Goal: Task Accomplishment & Management: Manage account settings

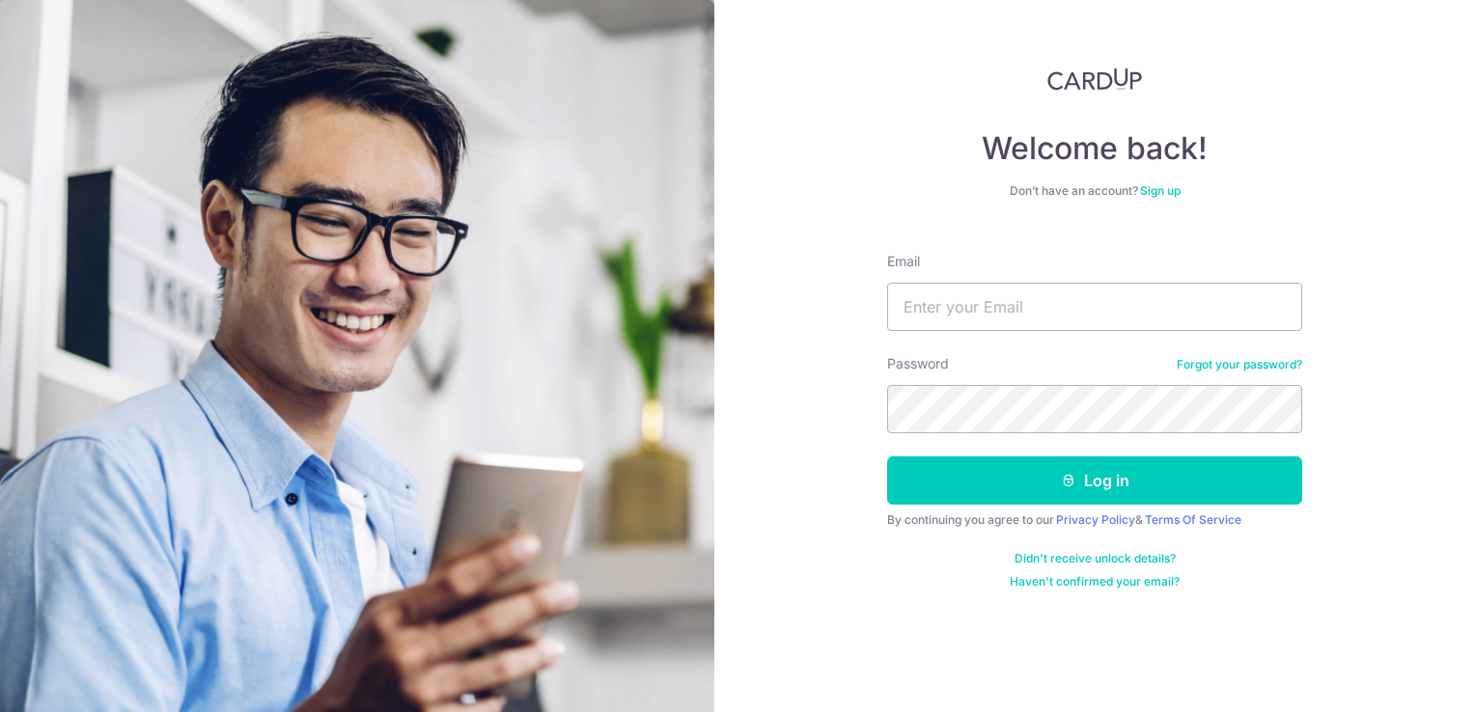
type input "[EMAIL_ADDRESS][DOMAIN_NAME]"
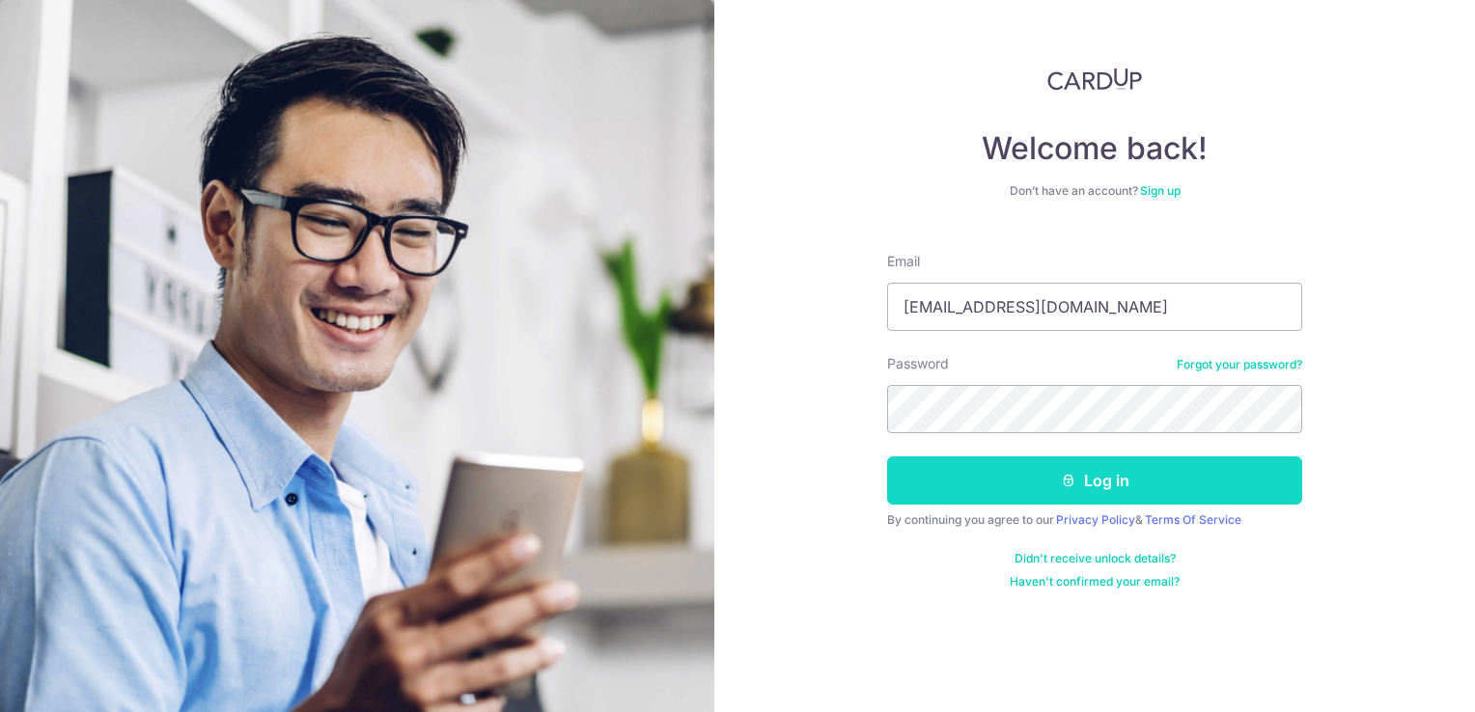
click at [1023, 479] on button "Log in" at bounding box center [1094, 481] width 415 height 48
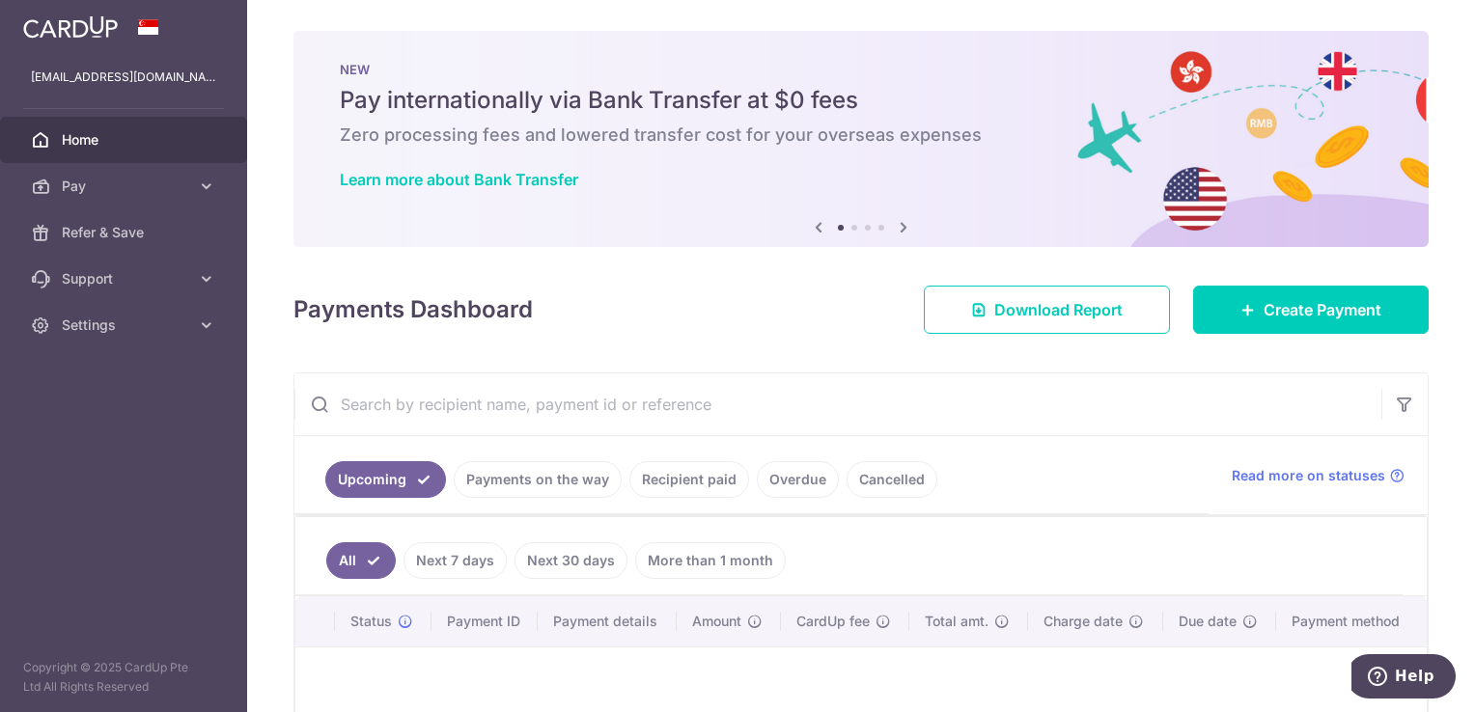
click at [904, 221] on icon at bounding box center [903, 227] width 23 height 24
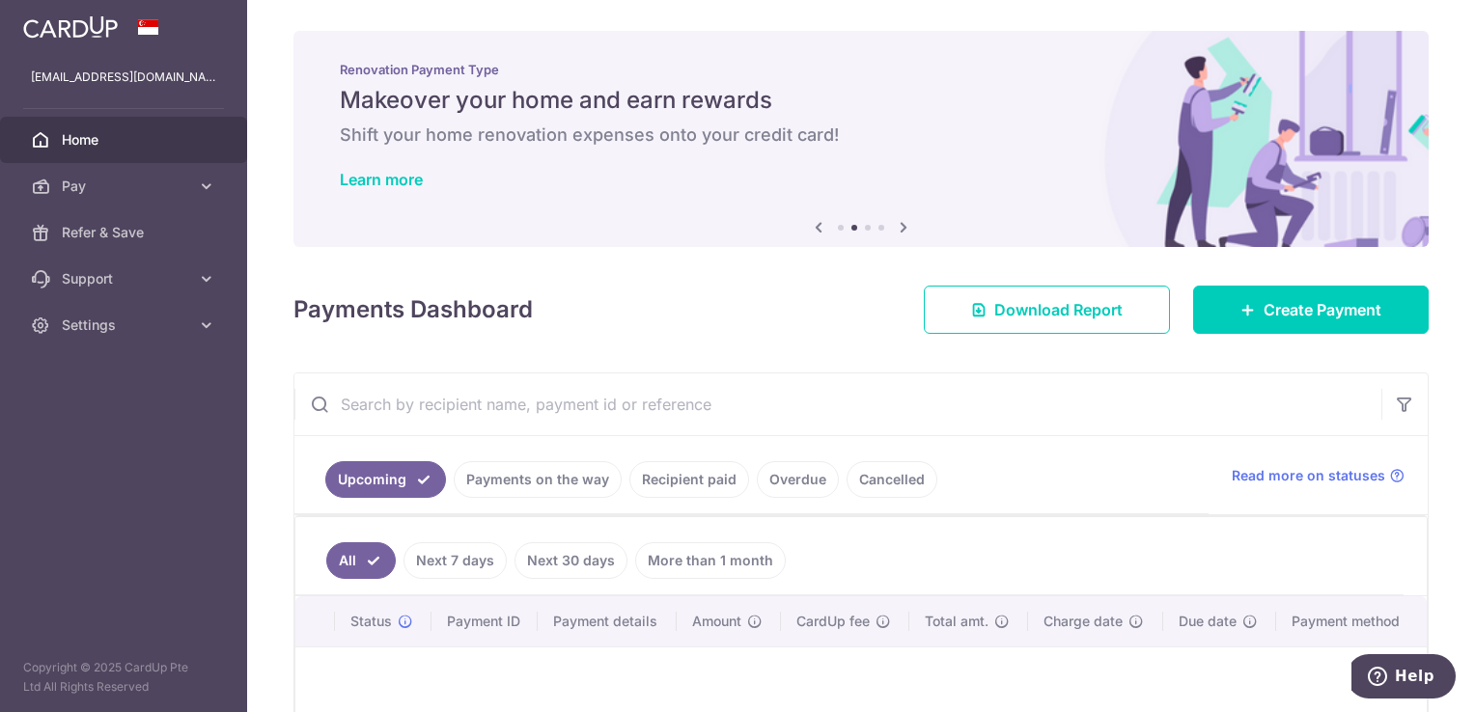
click at [904, 221] on icon at bounding box center [903, 227] width 23 height 24
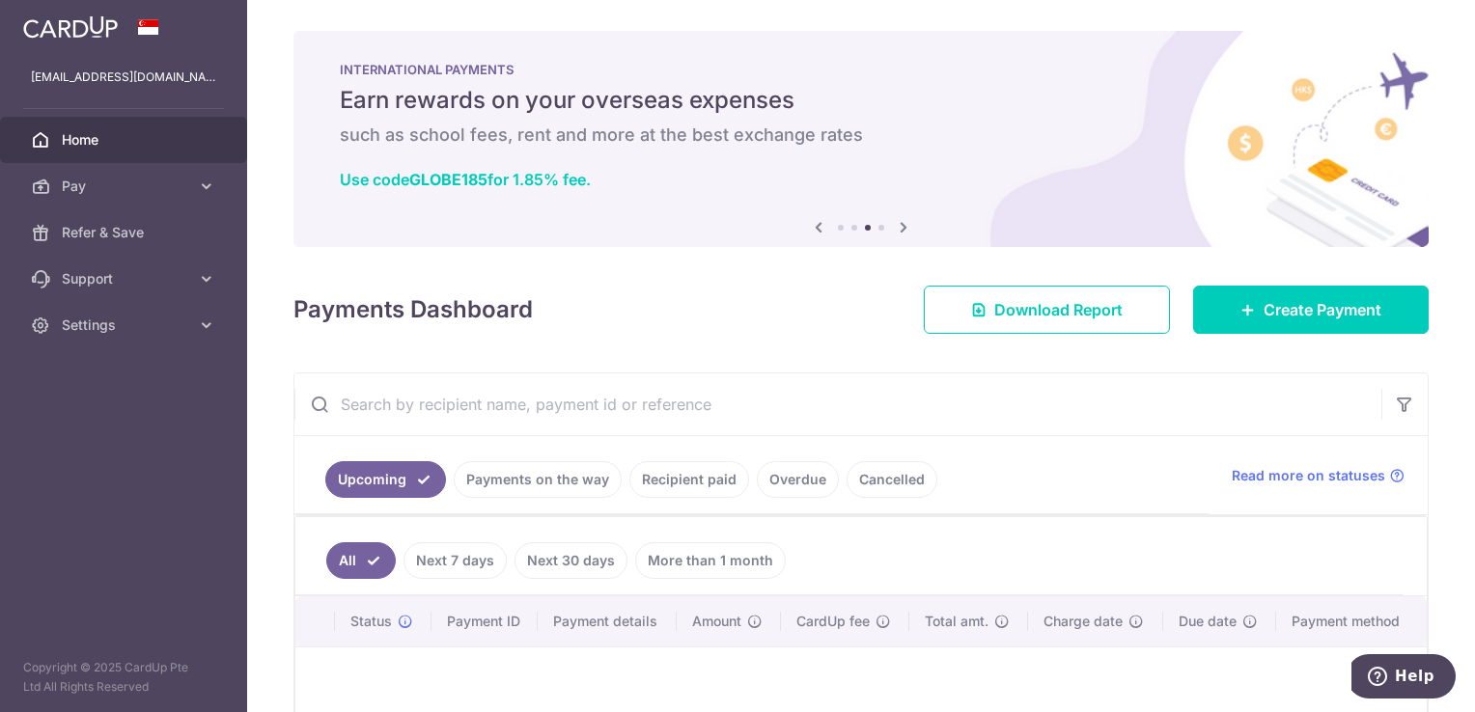
click at [904, 221] on icon at bounding box center [903, 227] width 23 height 24
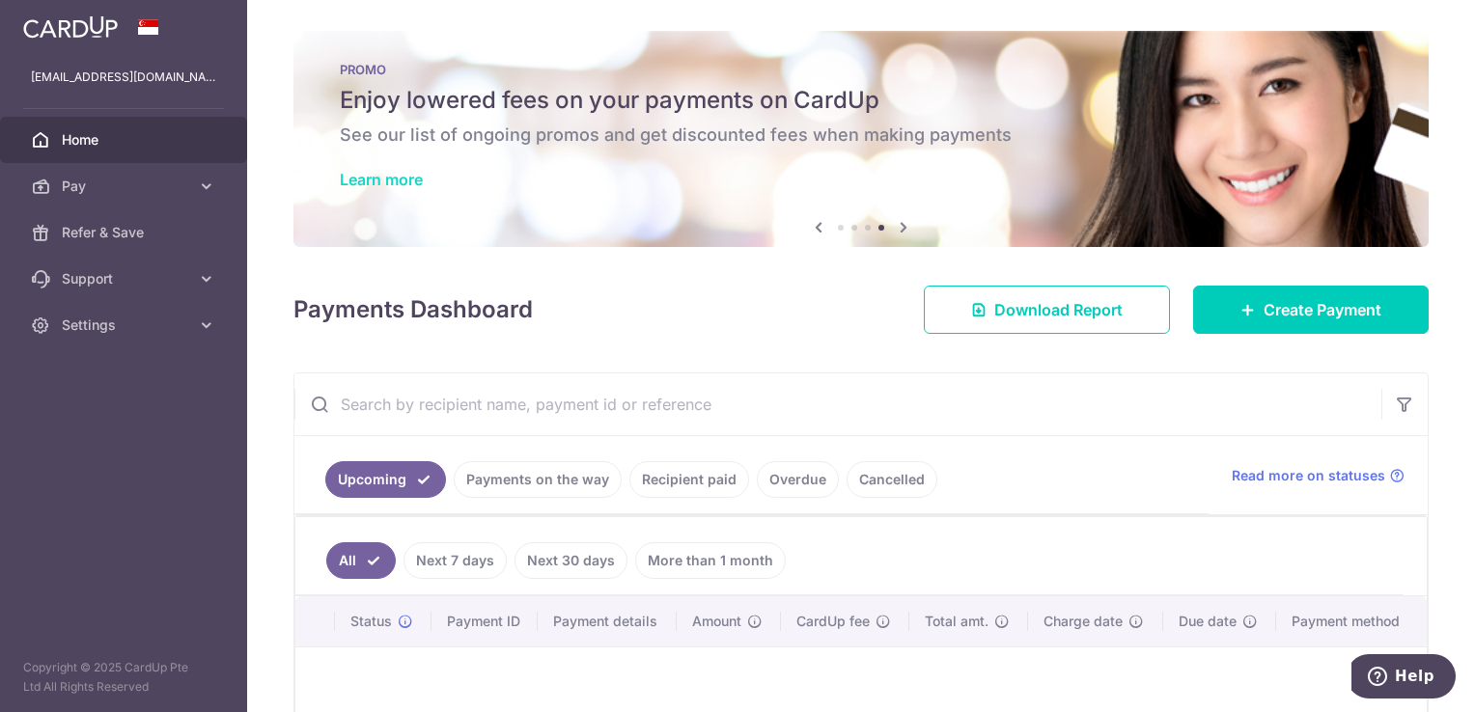
click at [366, 181] on link "Learn more" at bounding box center [381, 179] width 83 height 19
